Goal: Transaction & Acquisition: Purchase product/service

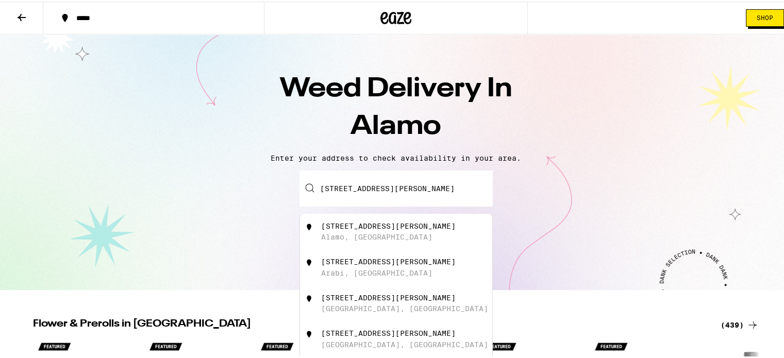
click at [383, 229] on div "[STREET_ADDRESS][PERSON_NAME]" at bounding box center [388, 225] width 134 height 8
type input "[STREET_ADDRESS][PERSON_NAME]"
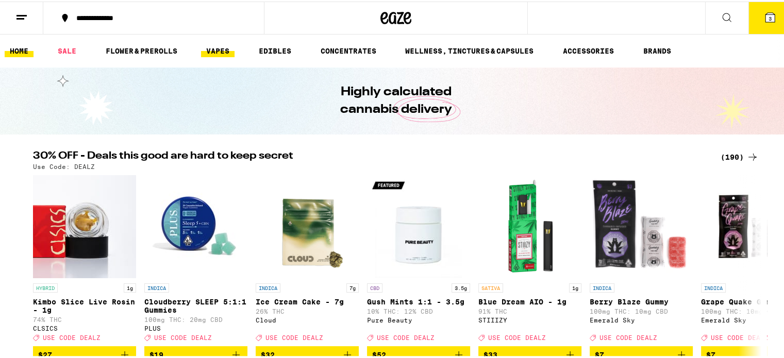
click at [217, 53] on link "VAPES" at bounding box center [217, 49] width 33 height 12
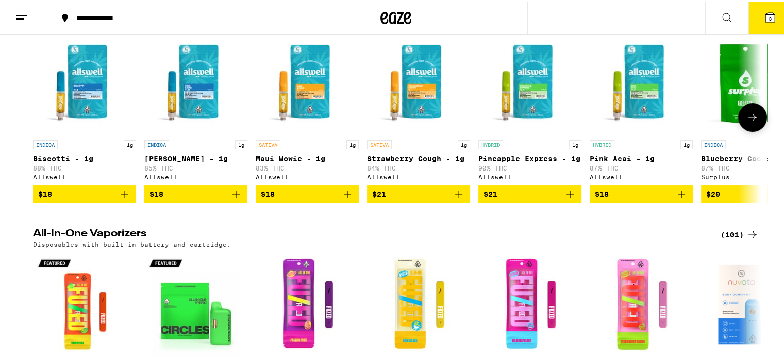
scroll to position [34, 0]
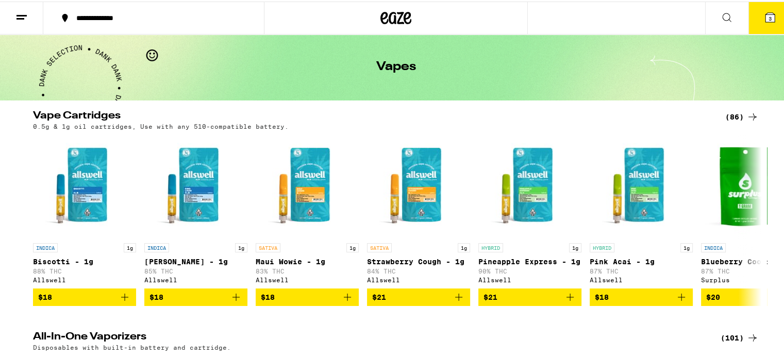
click at [728, 111] on div "(86)" at bounding box center [741, 115] width 33 height 12
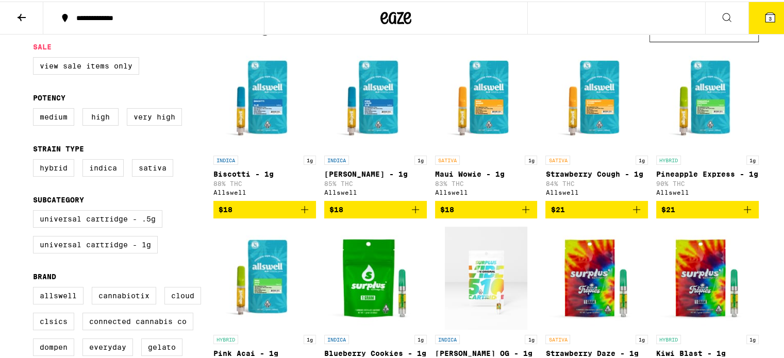
scroll to position [137, 0]
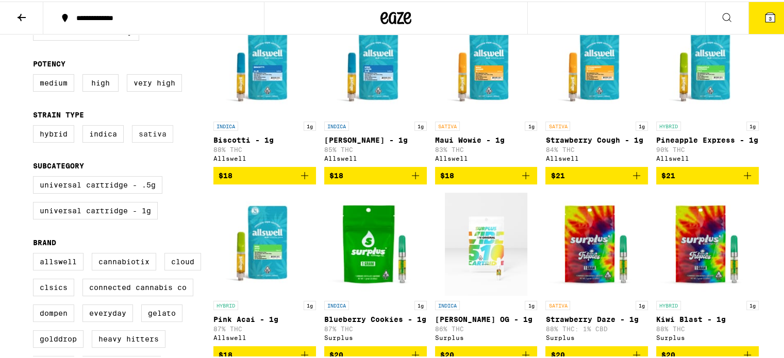
click at [149, 136] on label "Sativa" at bounding box center [152, 133] width 41 height 18
click at [36, 126] on input "Sativa" at bounding box center [35, 125] width 1 height 1
checkbox input "true"
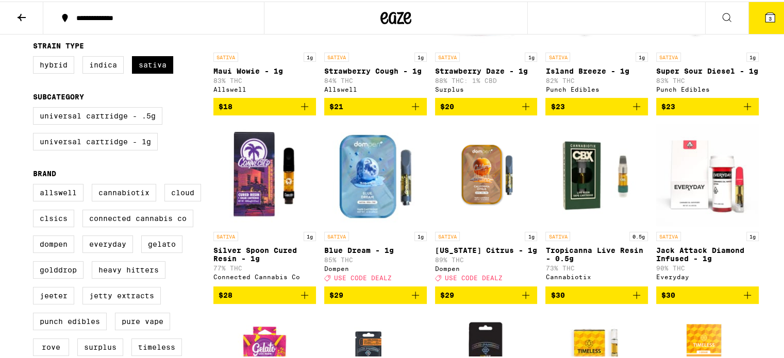
scroll to position [137, 0]
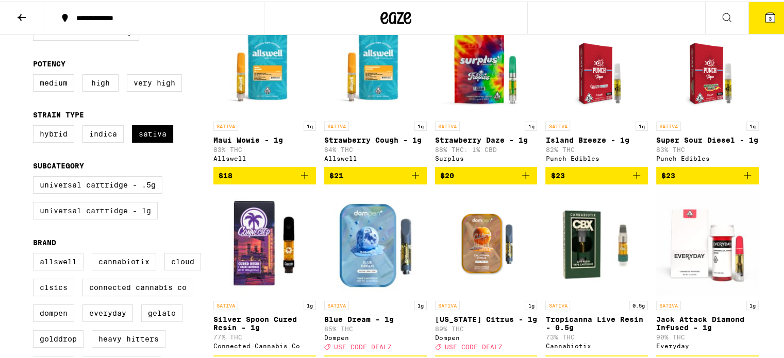
click at [118, 217] on label "Universal Cartridge - 1g" at bounding box center [95, 209] width 125 height 18
click at [36, 177] on input "Universal Cartridge - 1g" at bounding box center [35, 176] width 1 height 1
checkbox input "true"
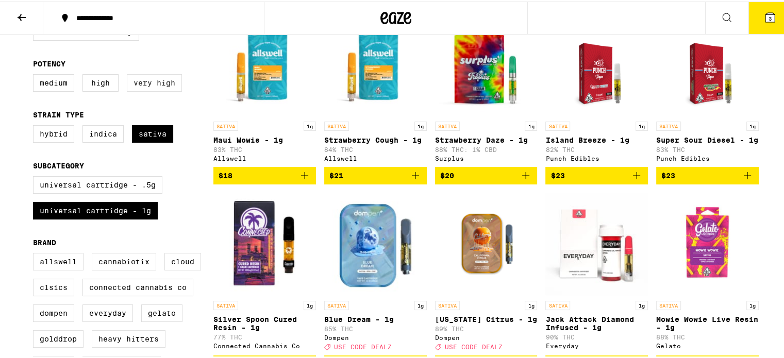
click at [156, 87] on label "Very High" at bounding box center [154, 82] width 55 height 18
click at [36, 75] on input "Very High" at bounding box center [35, 74] width 1 height 1
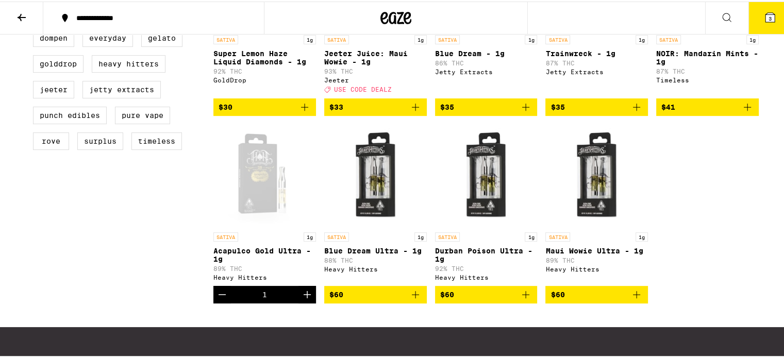
scroll to position [446, 0]
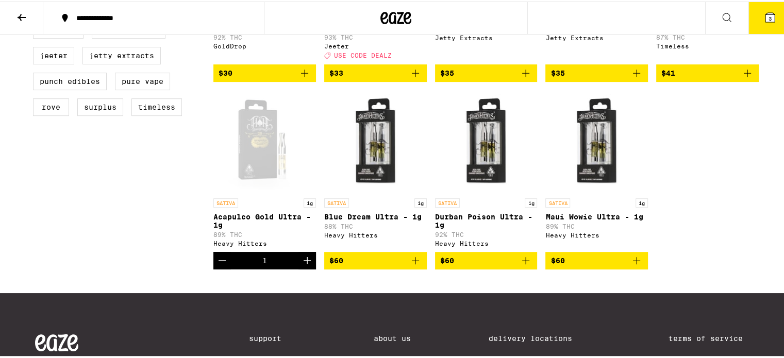
click at [633, 265] on icon "Add to bag" at bounding box center [636, 259] width 12 height 12
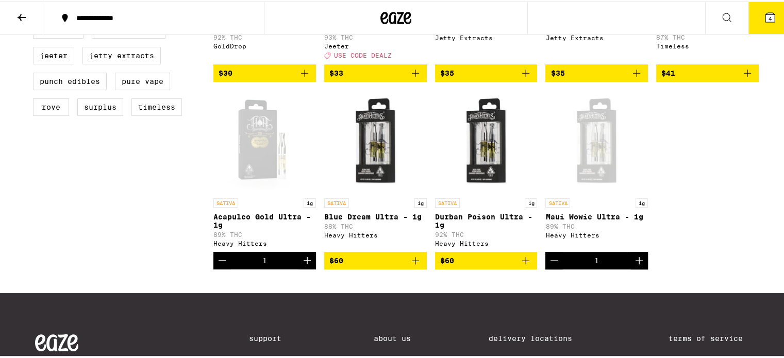
click at [522, 265] on icon "Add to bag" at bounding box center [525, 259] width 12 height 12
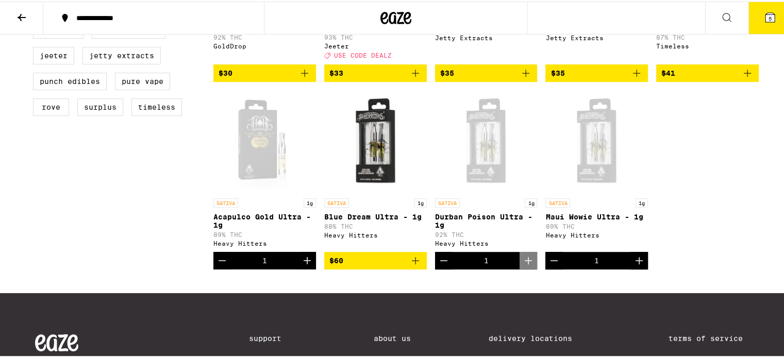
click at [765, 19] on icon at bounding box center [769, 15] width 9 height 9
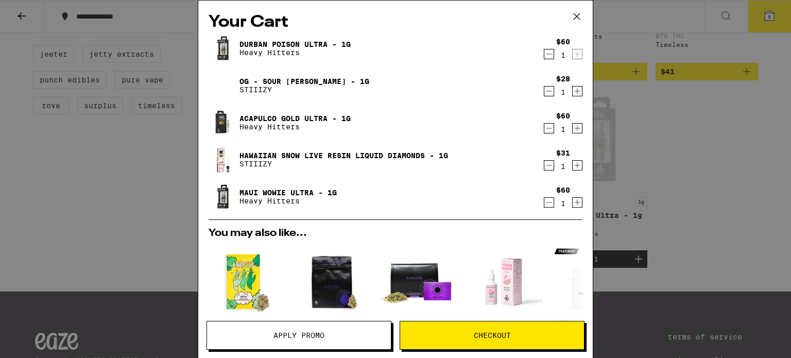
click at [545, 95] on icon "Decrement" at bounding box center [549, 91] width 9 height 12
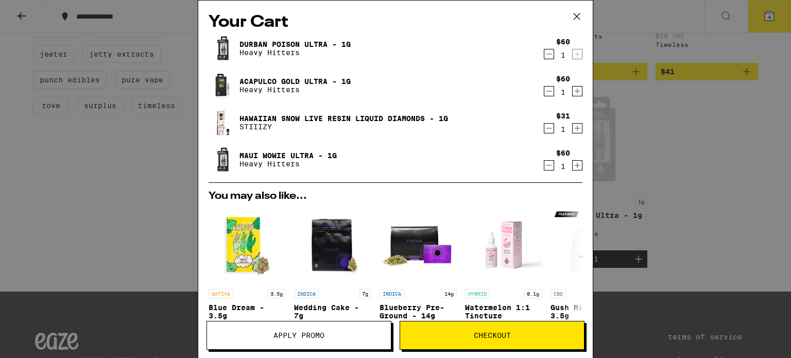
click at [545, 54] on icon "Decrement" at bounding box center [549, 54] width 9 height 12
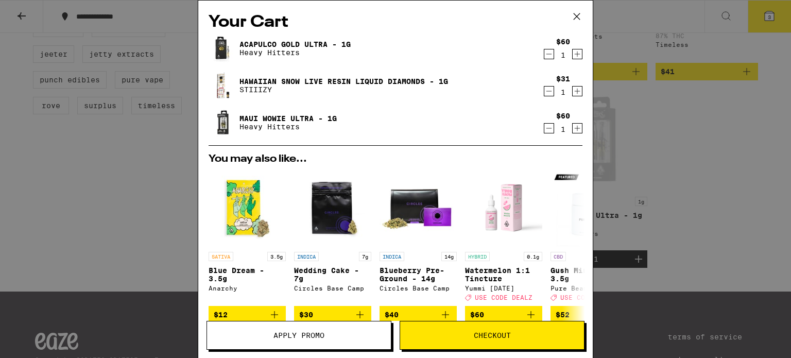
click at [545, 92] on icon "Decrement" at bounding box center [549, 91] width 9 height 12
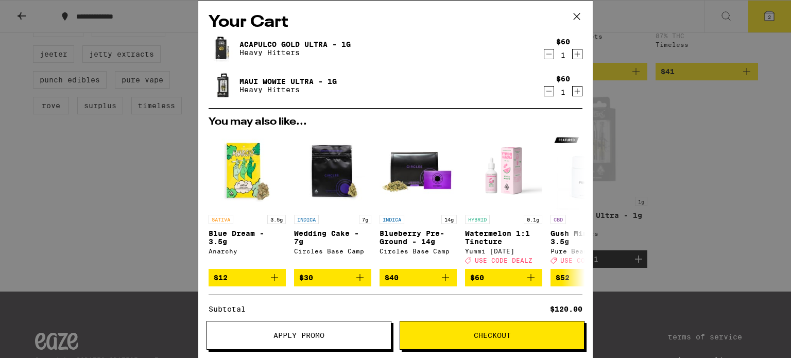
click at [545, 57] on icon "Decrement" at bounding box center [549, 54] width 9 height 12
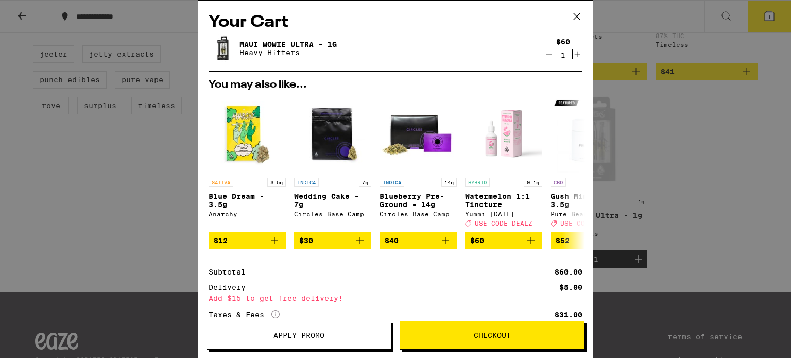
click at [695, 155] on div "Your Cart Maui Wowie Ultra - 1g Heavy Hitters $60 1 You may also like... SATIVA…" at bounding box center [395, 179] width 791 height 358
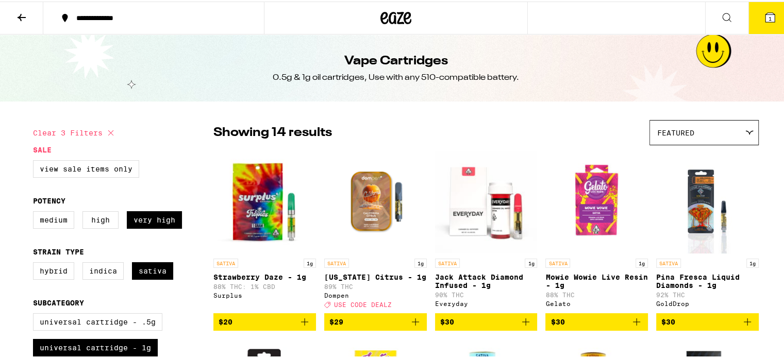
click at [66, 128] on button "Clear 3 filters" at bounding box center [75, 132] width 84 height 26
checkbox input "false"
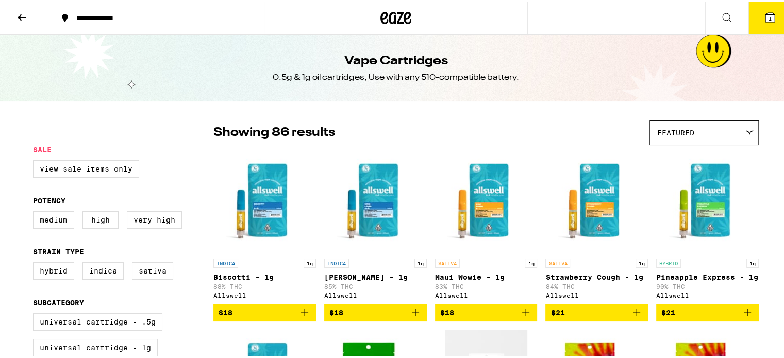
click at [18, 18] on icon at bounding box center [21, 16] width 12 height 12
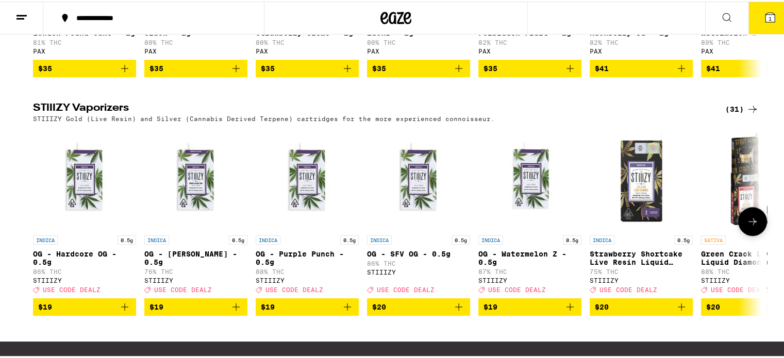
scroll to position [687, 0]
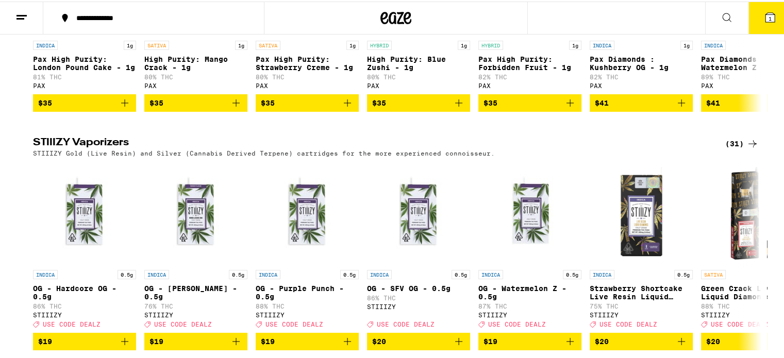
click at [732, 148] on div "(31)" at bounding box center [741, 142] width 33 height 12
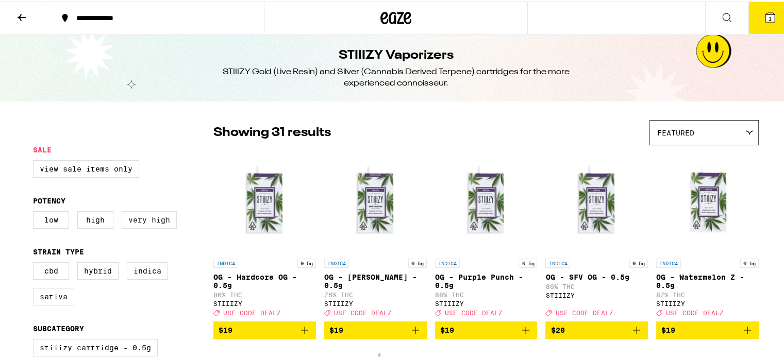
click at [155, 219] on label "Very High" at bounding box center [149, 219] width 55 height 18
click at [36, 212] on input "Very High" at bounding box center [35, 211] width 1 height 1
checkbox input "true"
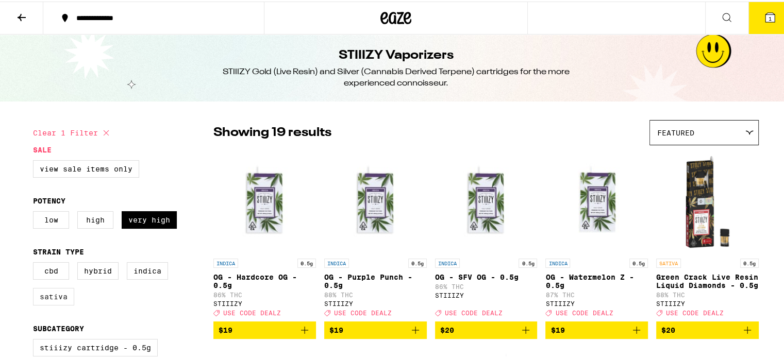
click at [50, 300] on label "Sativa" at bounding box center [53, 295] width 41 height 18
click at [36, 263] on input "Sativa" at bounding box center [35, 262] width 1 height 1
checkbox input "true"
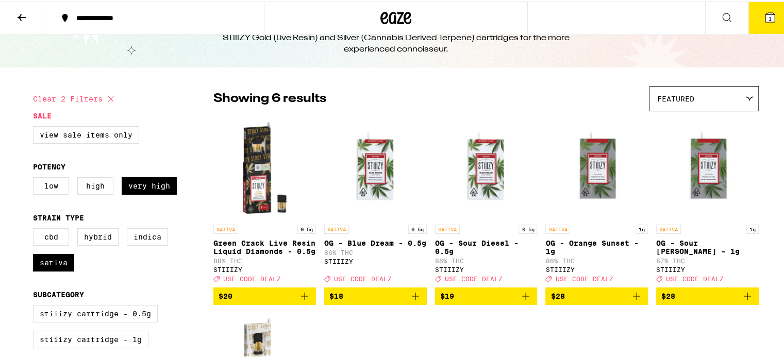
scroll to position [103, 0]
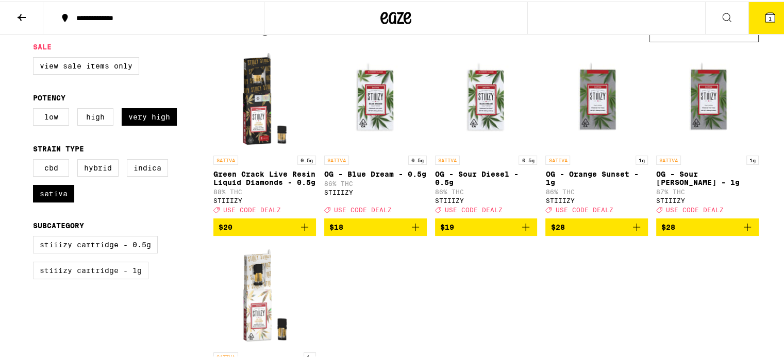
click at [104, 278] on label "STIIIZY Cartridge - 1g" at bounding box center [90, 269] width 115 height 18
click at [36, 237] on input "STIIIZY Cartridge - 1g" at bounding box center [35, 236] width 1 height 1
checkbox input "true"
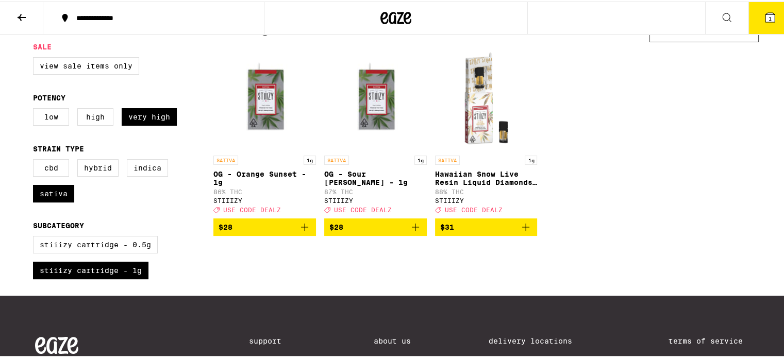
click at [522, 232] on icon "Add to bag" at bounding box center [525, 226] width 12 height 12
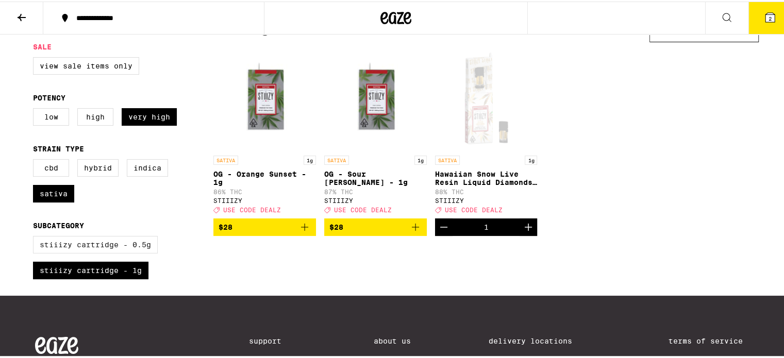
click at [119, 252] on label "STIIIZY Cartridge - 0.5g" at bounding box center [95, 243] width 125 height 18
click at [36, 237] on input "STIIIZY Cartridge - 0.5g" at bounding box center [35, 236] width 1 height 1
checkbox input "true"
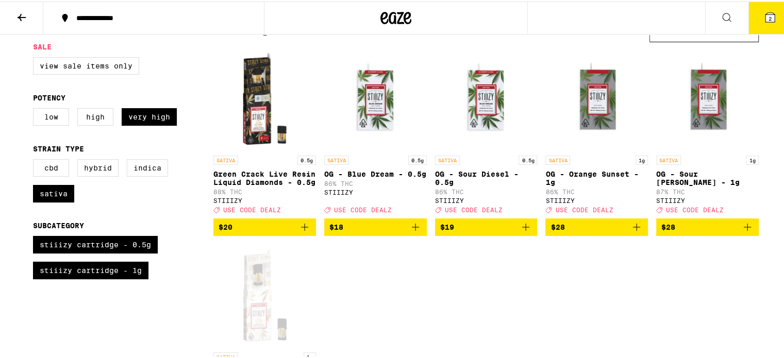
click at [302, 232] on icon "Add to bag" at bounding box center [304, 226] width 12 height 12
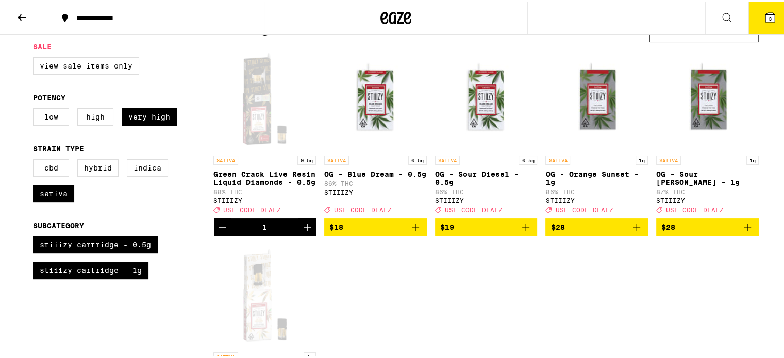
click at [303, 229] on icon "Increment" at bounding box center [306, 225] width 7 height 7
click at [188, 276] on div "STIIIZY Cartridge - 0.5g STIIIZY Cartridge - 1g" at bounding box center [123, 260] width 180 height 52
click at [635, 229] on icon "Add to bag" at bounding box center [636, 225] width 7 height 7
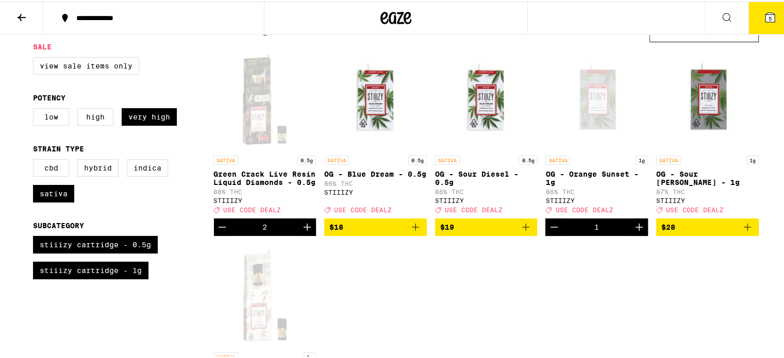
click at [744, 232] on icon "Add to bag" at bounding box center [747, 226] width 12 height 12
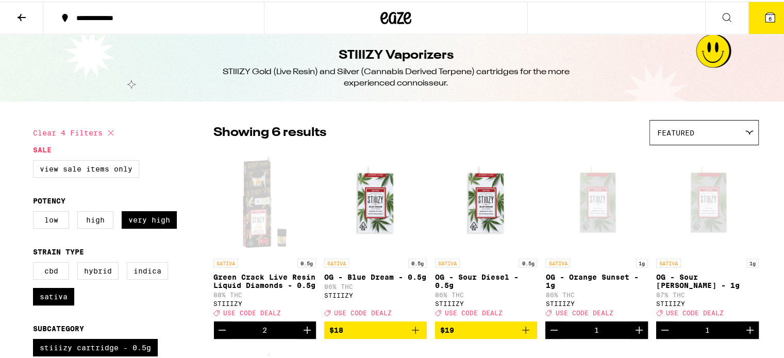
click at [753, 14] on button "6" at bounding box center [769, 17] width 43 height 32
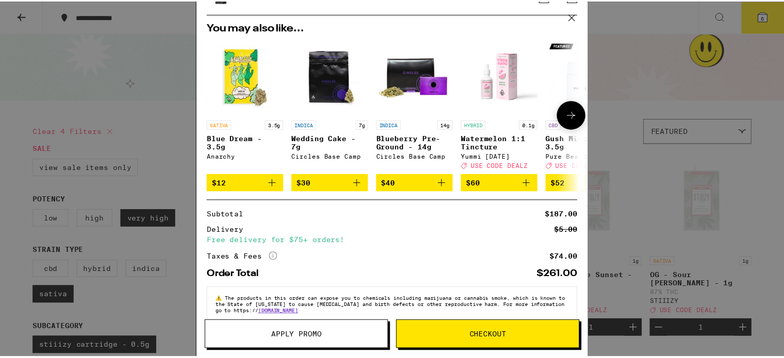
scroll to position [228, 0]
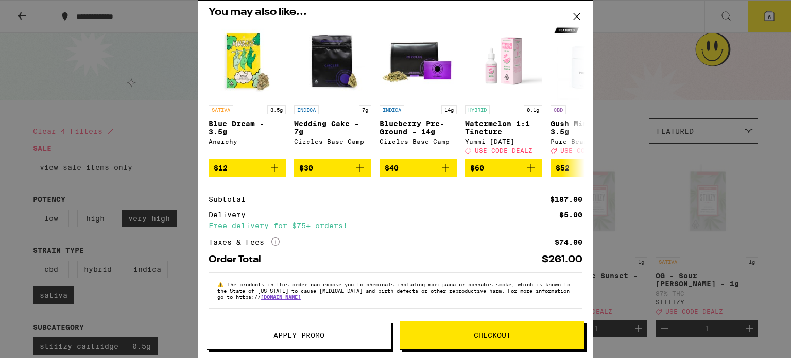
click at [326, 343] on button "Apply Promo" at bounding box center [299, 335] width 185 height 29
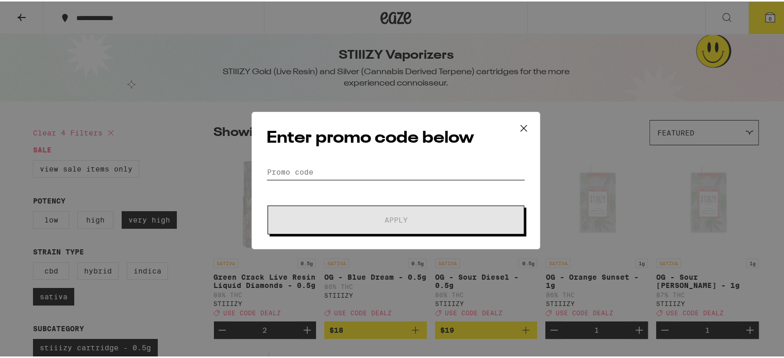
click at [322, 168] on input "Promo Code" at bounding box center [395, 170] width 259 height 15
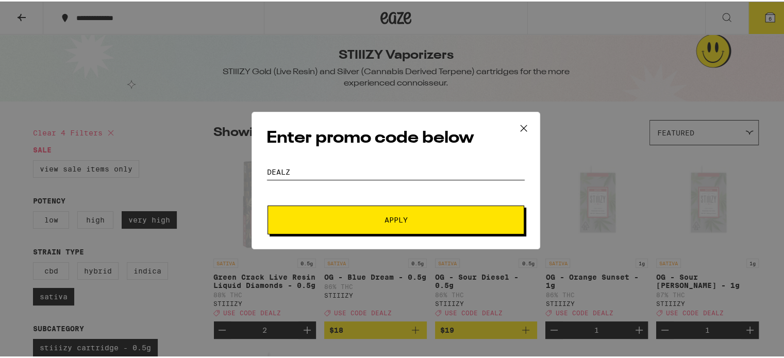
type input "DEALZ"
click at [347, 223] on button "Apply" at bounding box center [395, 218] width 257 height 29
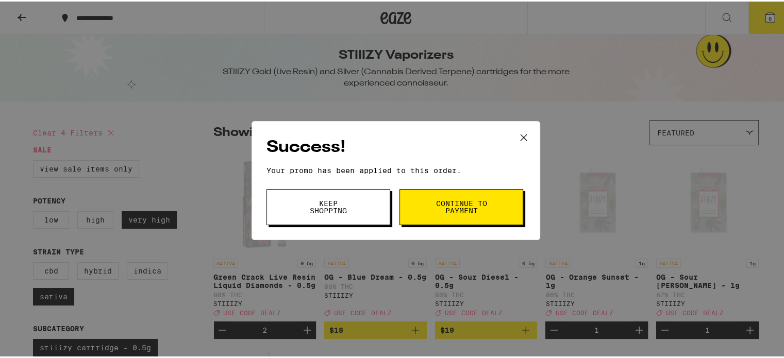
click at [498, 206] on button "Continue to payment" at bounding box center [461, 206] width 124 height 36
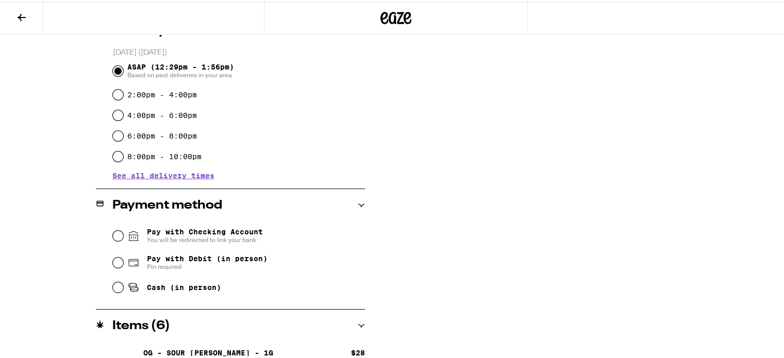
scroll to position [309, 0]
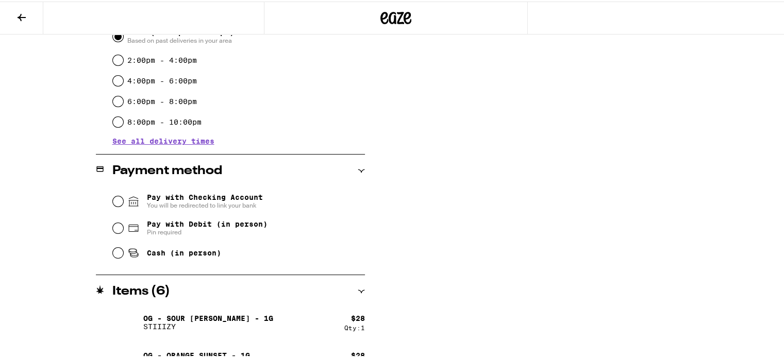
click at [193, 201] on span "You will be redirected to link your bank" at bounding box center [205, 204] width 116 height 8
click at [123, 201] on input "Pay with Checking Account You will be redirected to link your bank" at bounding box center [118, 200] width 10 height 10
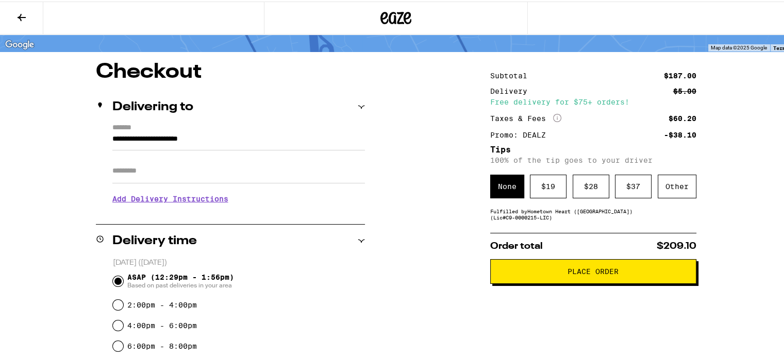
scroll to position [30, 0]
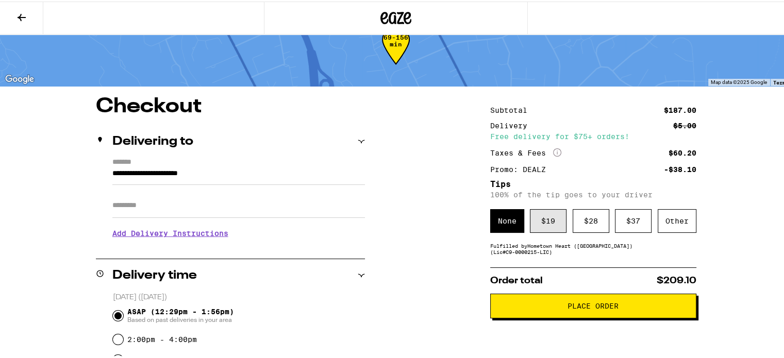
click at [545, 224] on div "$ 19" at bounding box center [548, 220] width 37 height 24
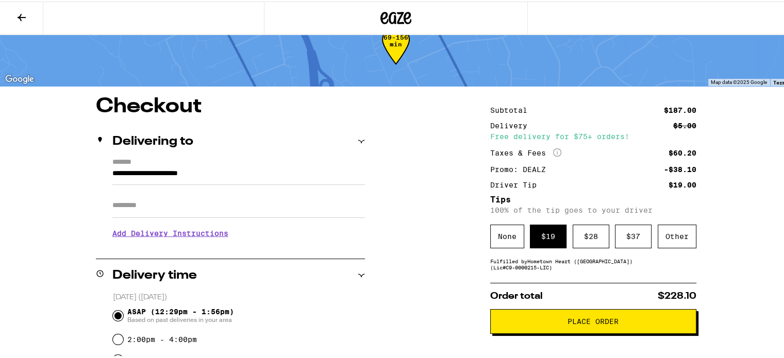
click at [553, 324] on span "Place Order" at bounding box center [593, 319] width 189 height 7
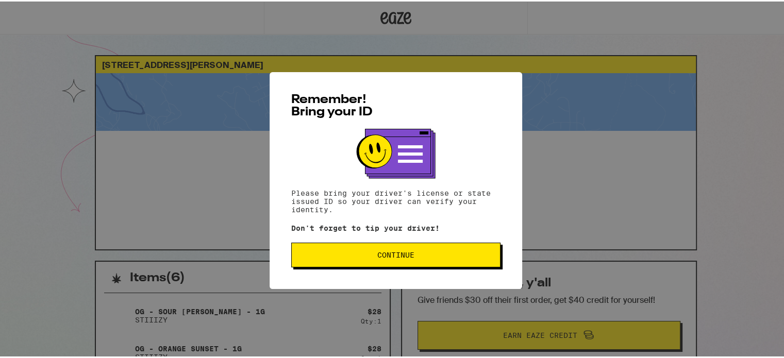
click at [399, 262] on button "Continue" at bounding box center [395, 253] width 209 height 25
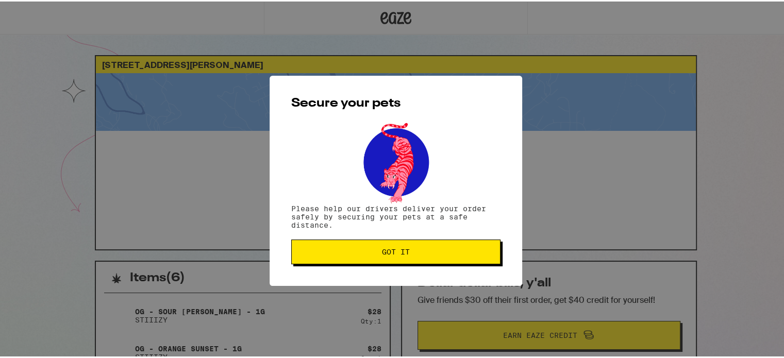
click at [410, 248] on span "Got it" at bounding box center [396, 250] width 192 height 7
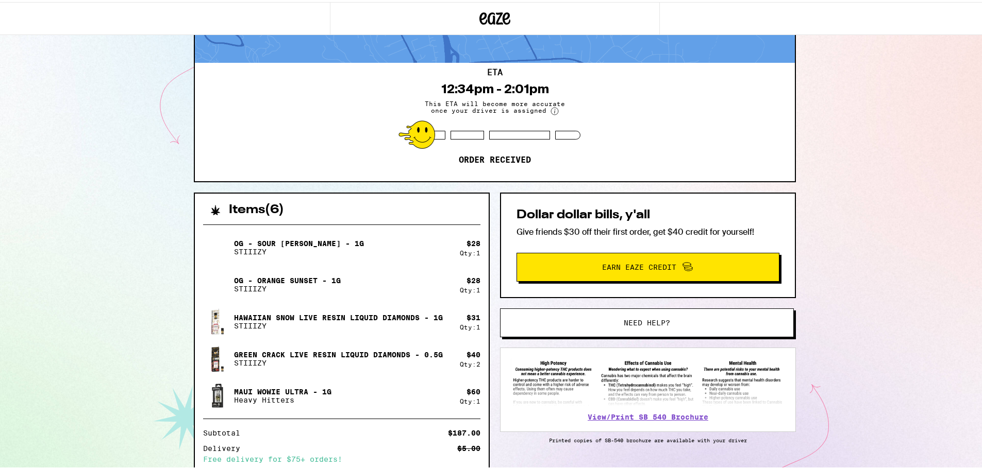
scroll to position [190, 0]
